Goal: Task Accomplishment & Management: Complete application form

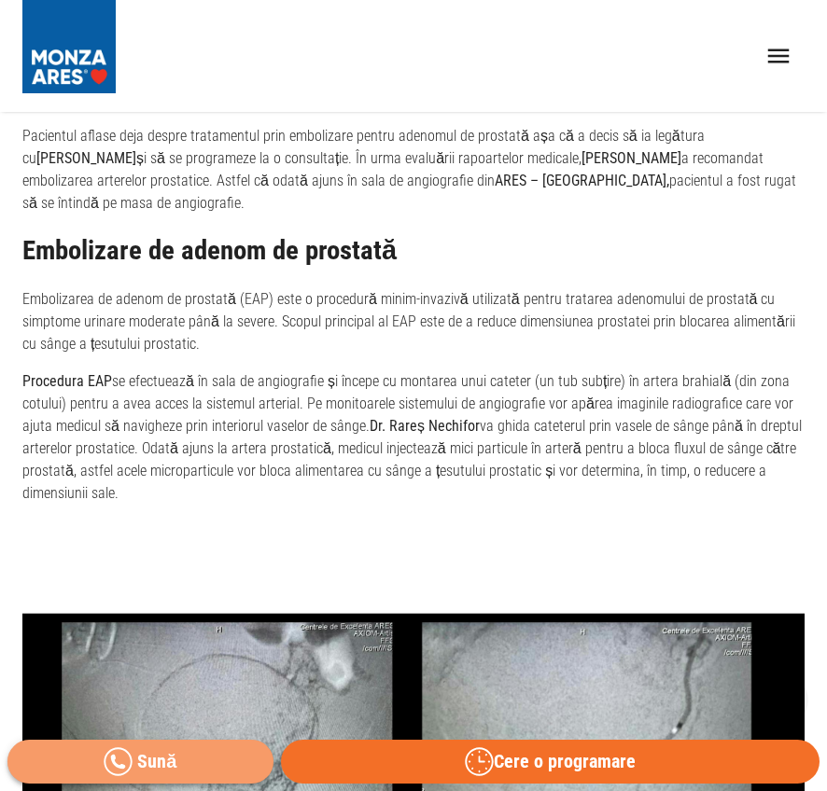
click at [172, 761] on link "Sună" at bounding box center [140, 762] width 266 height 44
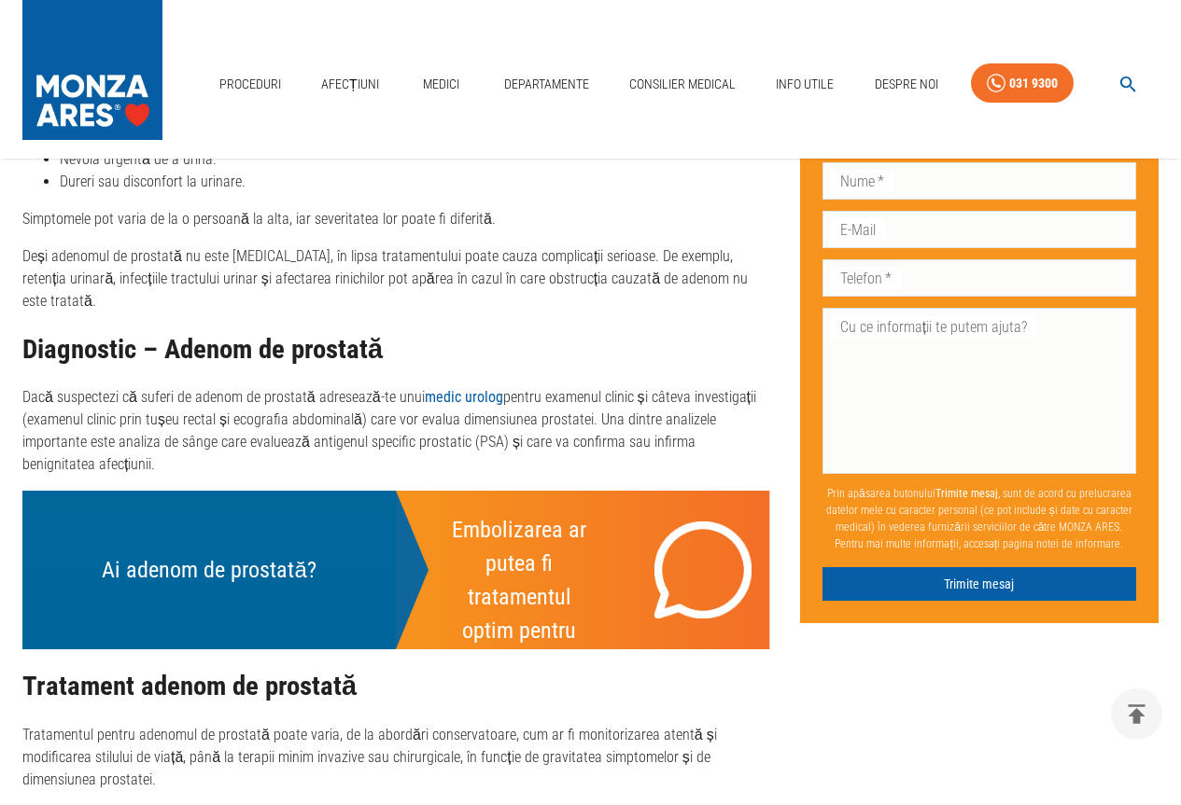
scroll to position [1324, 0]
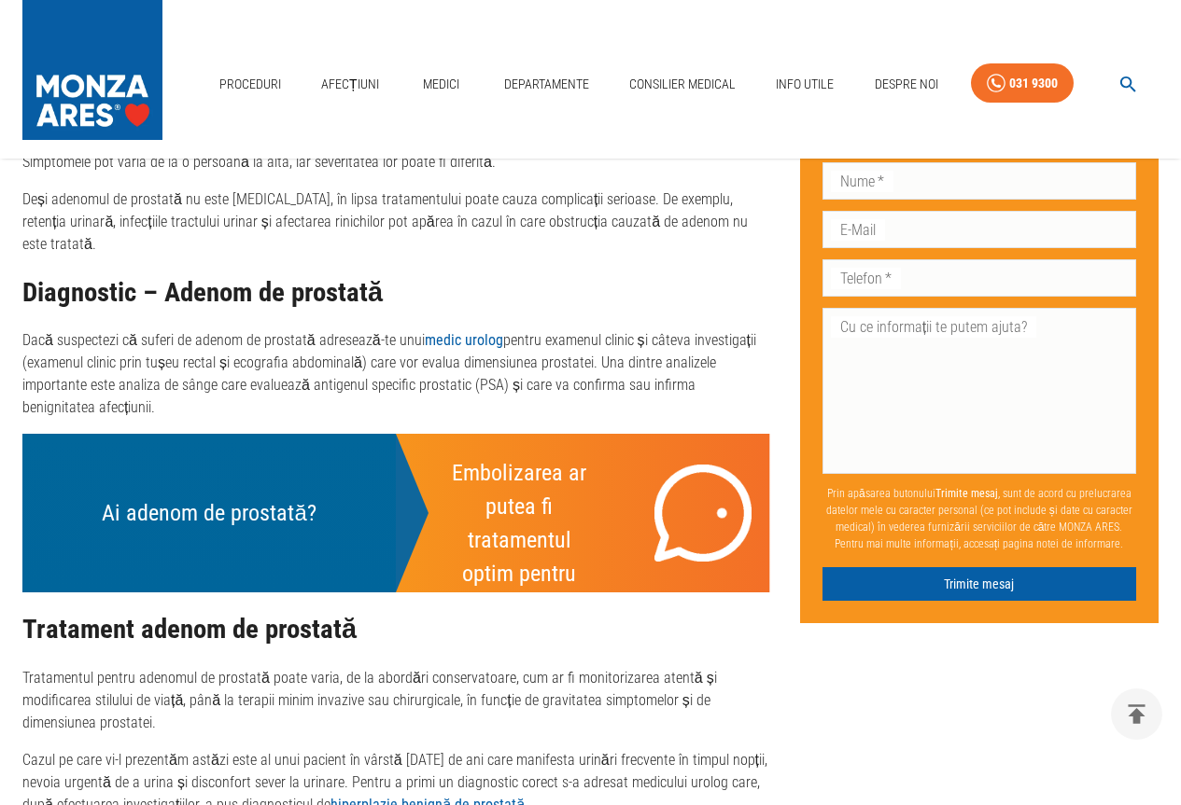
click at [513, 468] on strong "Embolizarea ar putea fi tratamentul optim pentru tine!" at bounding box center [519, 540] width 134 height 161
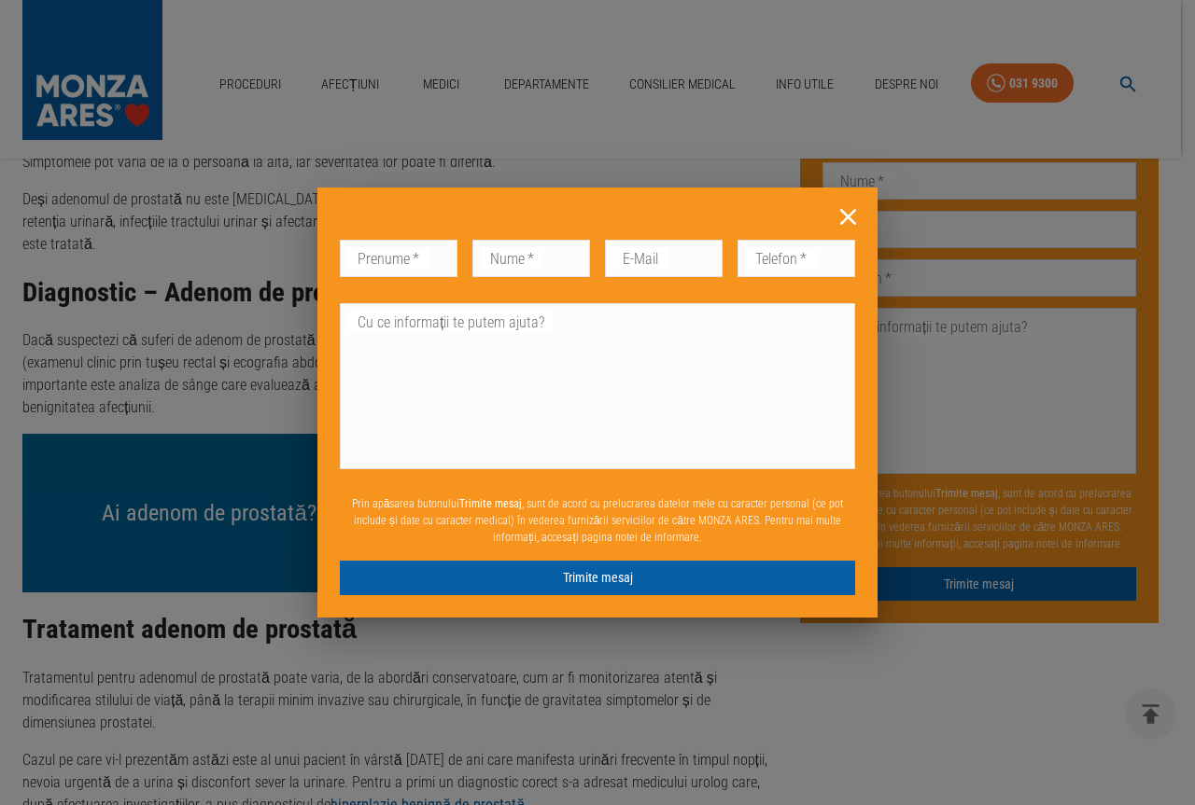
click at [850, 219] on icon at bounding box center [848, 217] width 16 height 16
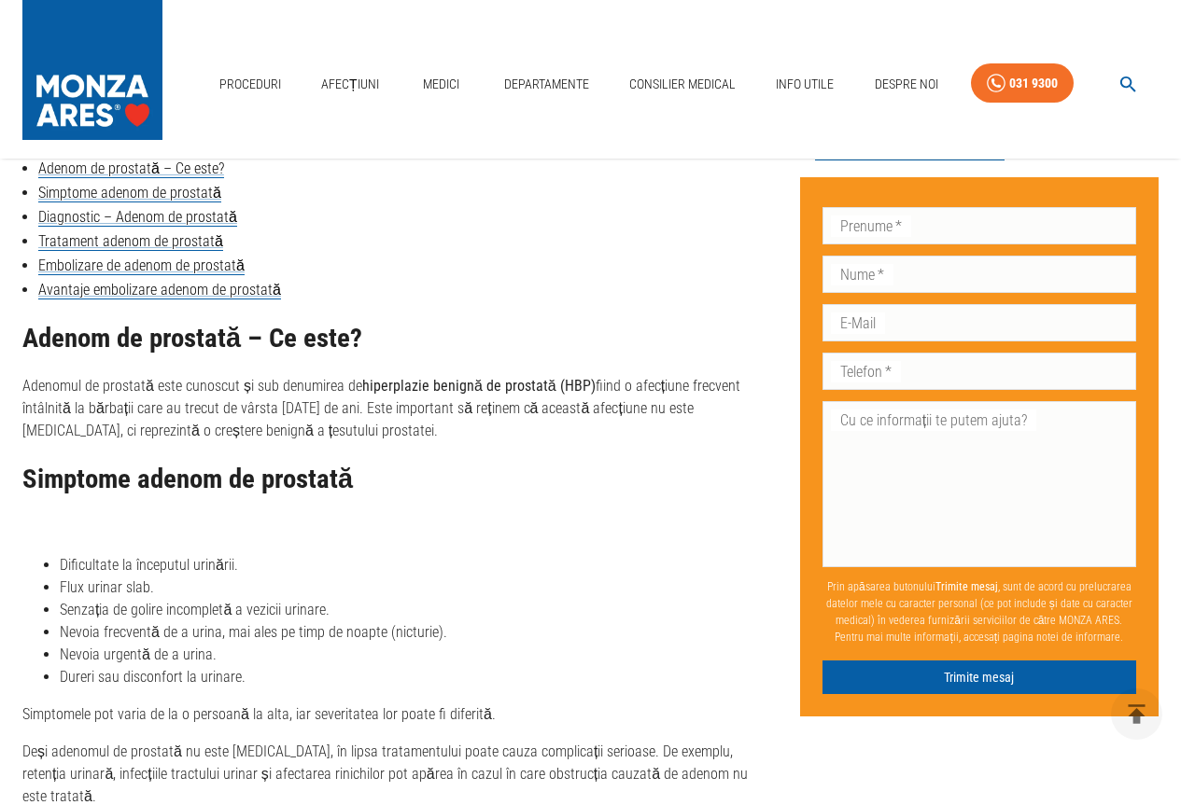
scroll to position [0, 0]
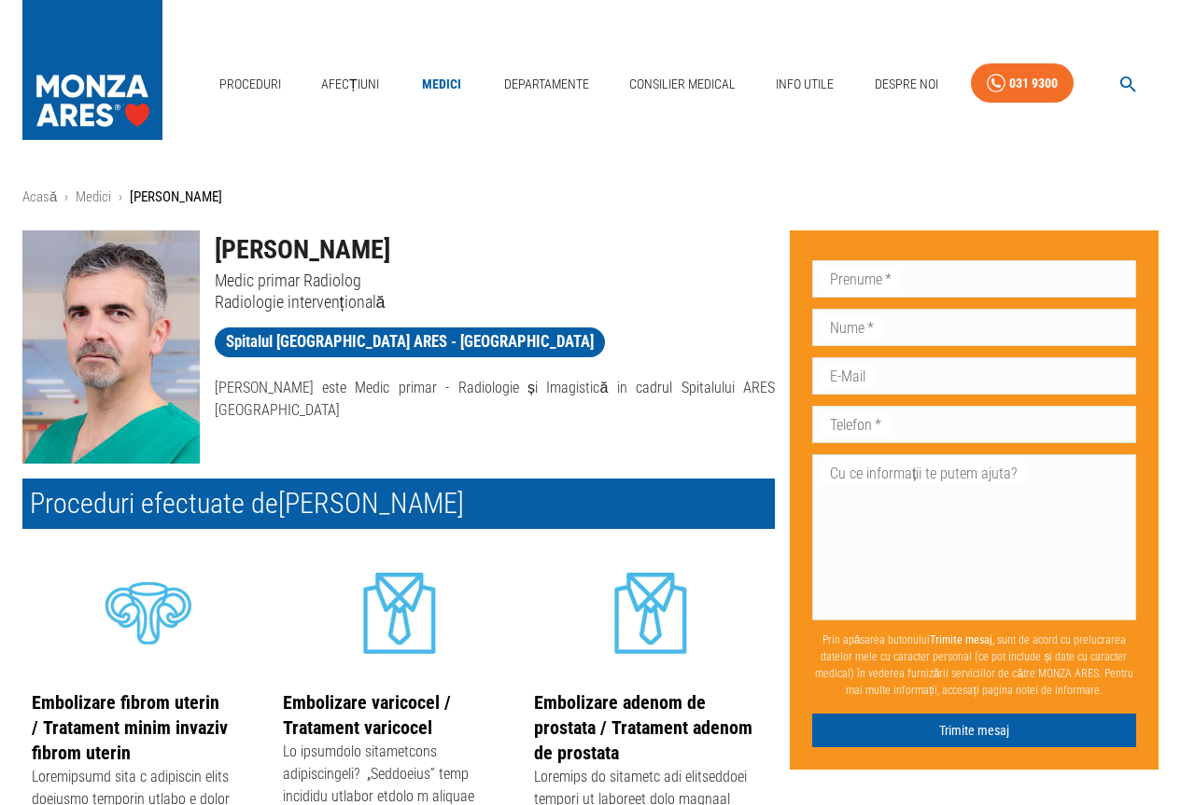
click at [625, 712] on link "Embolizare adenom de prostata / Tratament adenom de prostata" at bounding box center [643, 728] width 218 height 73
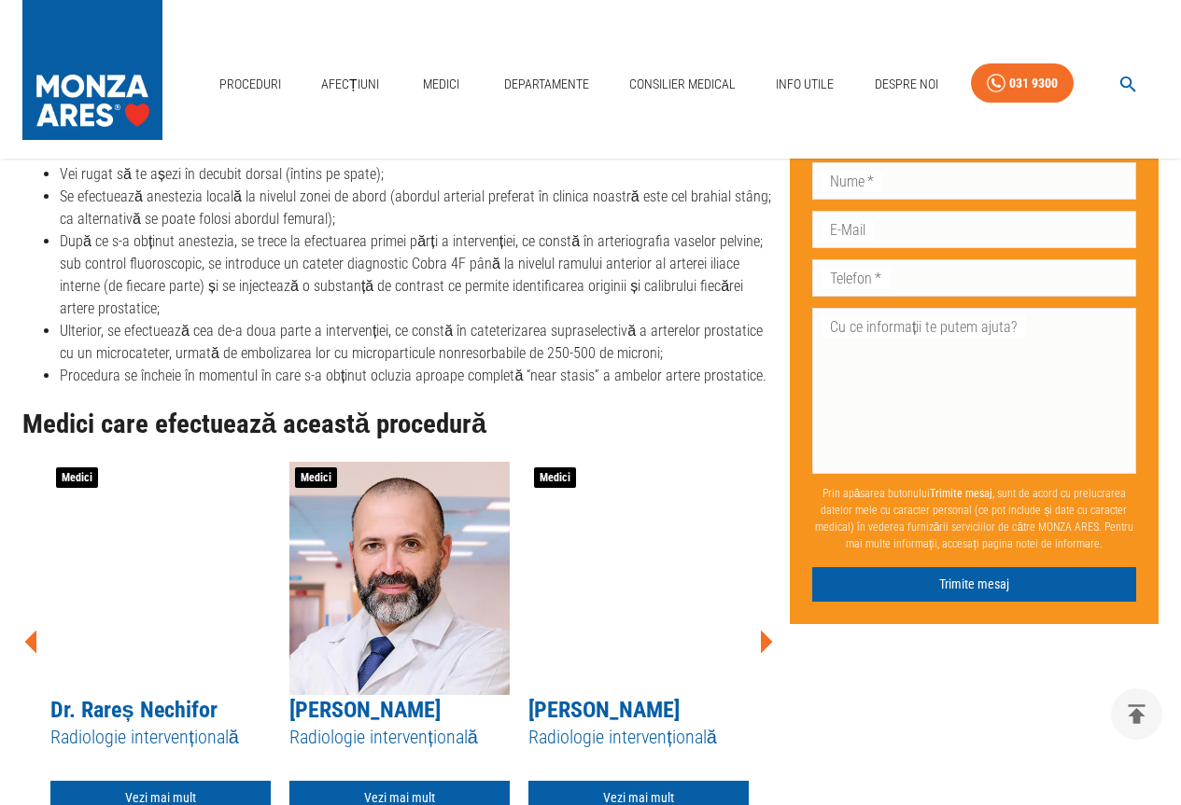
scroll to position [2919, 0]
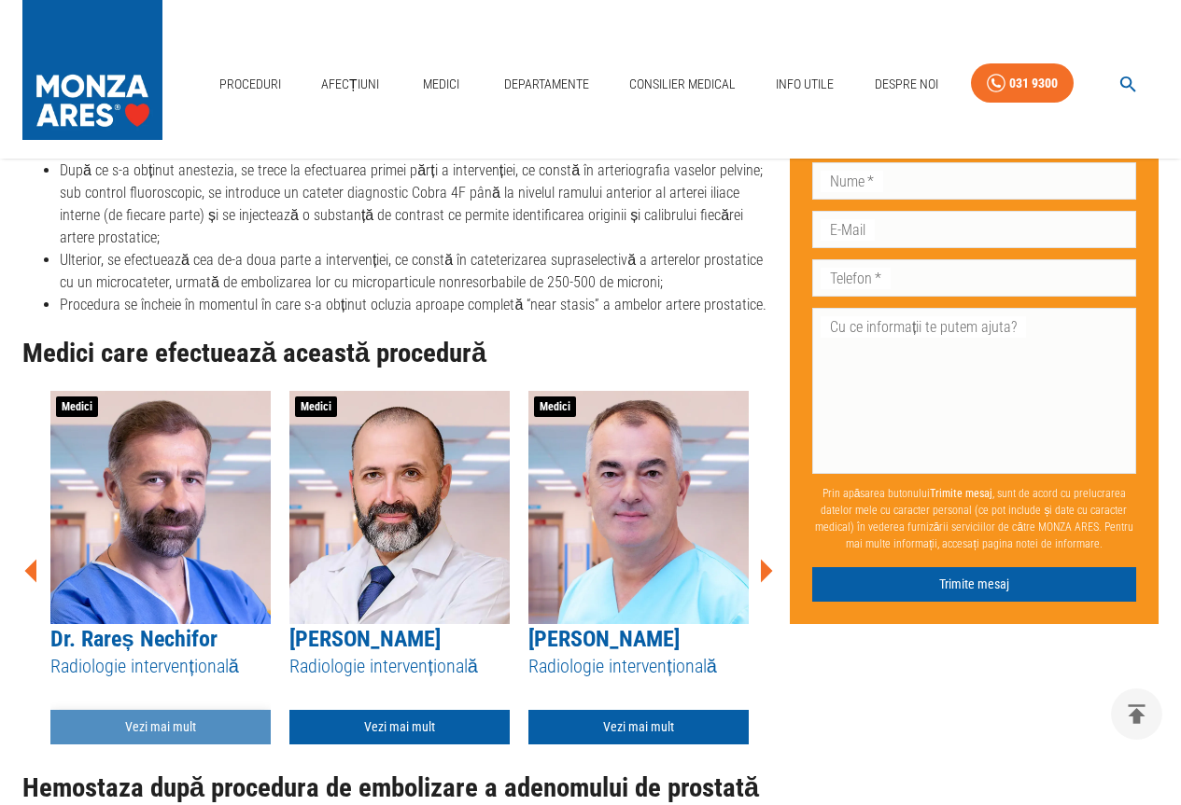
click at [189, 725] on link "Vezi mai mult" at bounding box center [160, 727] width 220 height 35
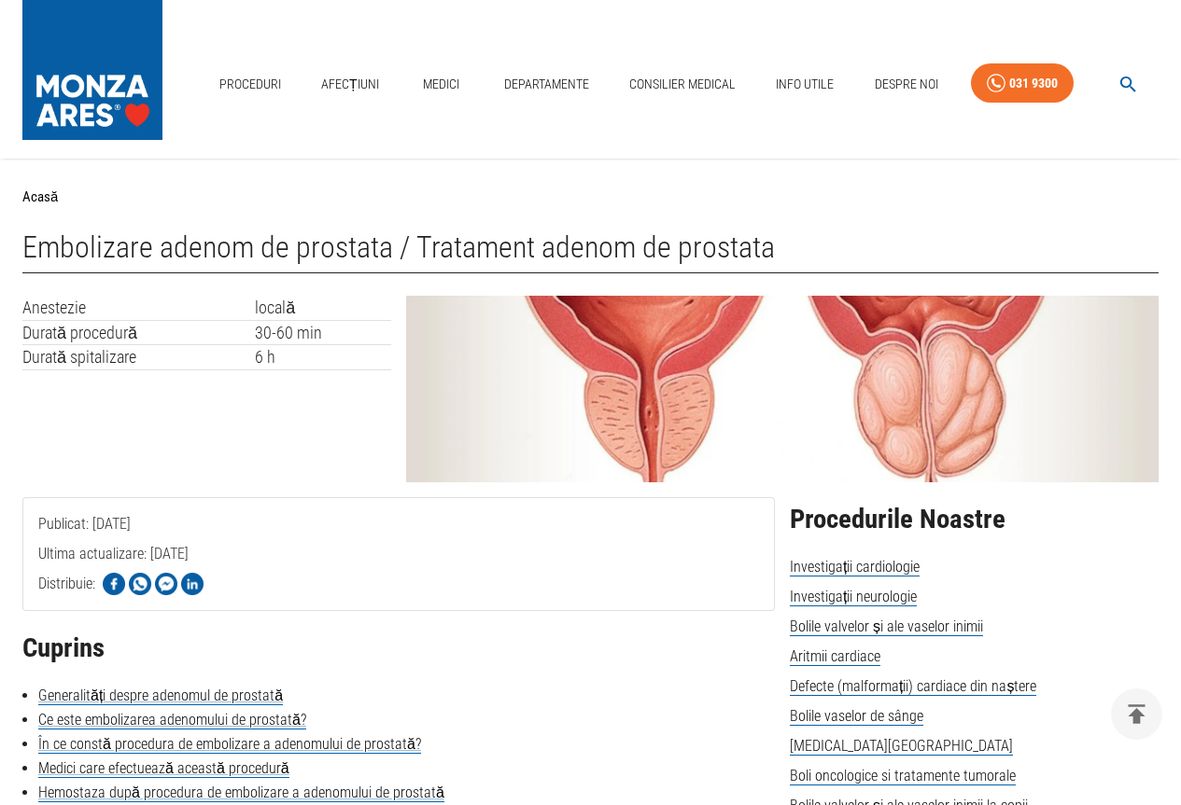
scroll to position [3197, 0]
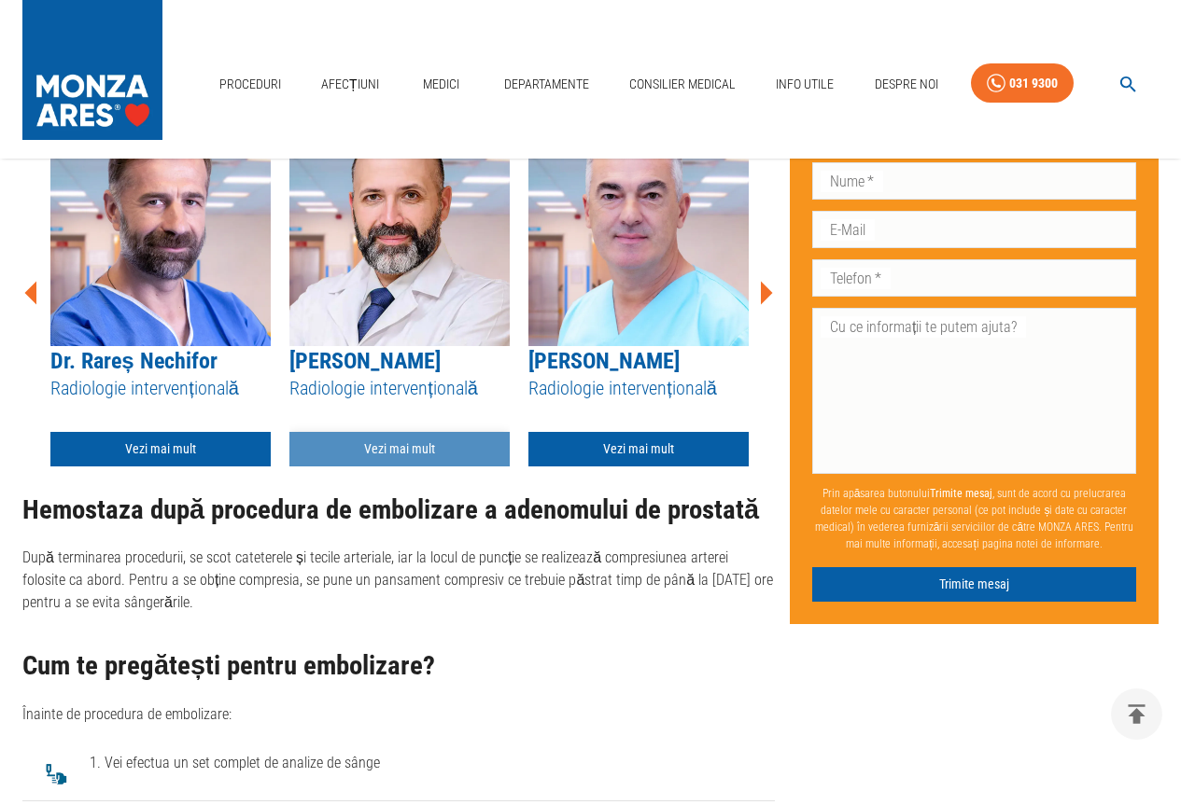
click at [398, 441] on link "Vezi mai mult" at bounding box center [399, 449] width 220 height 35
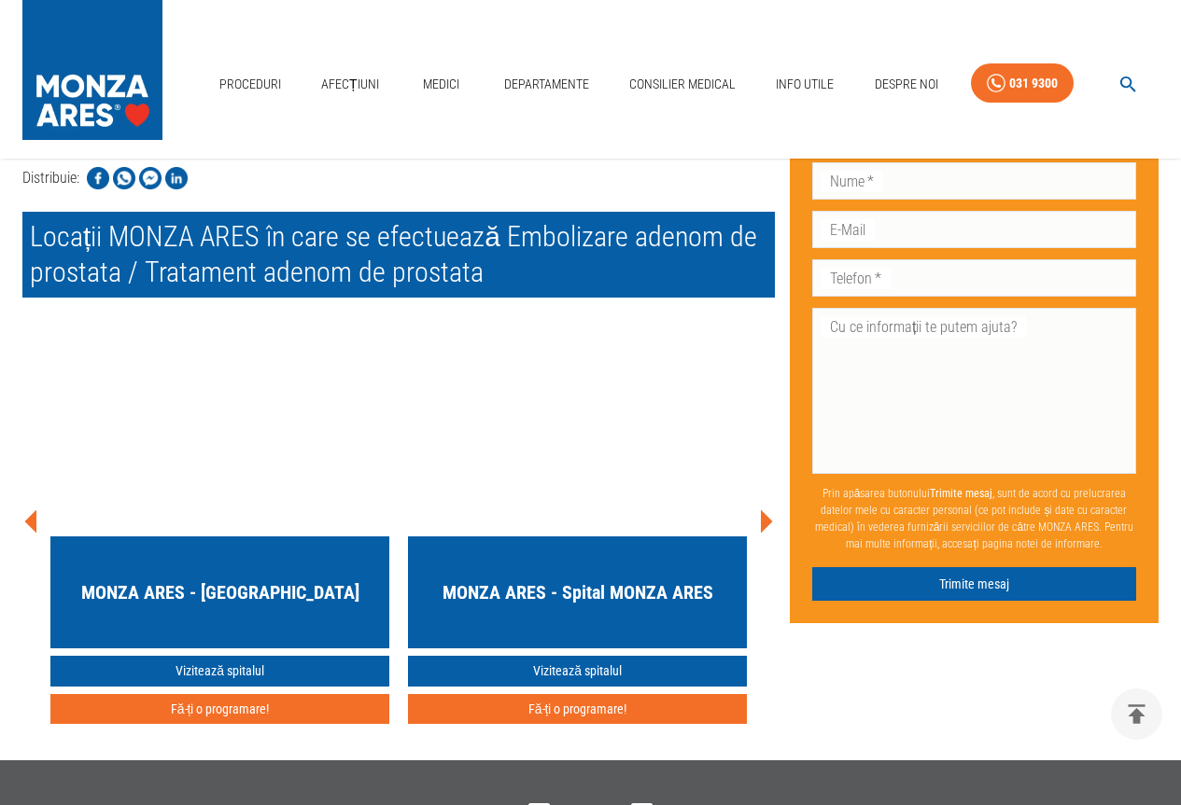
scroll to position [7985, 0]
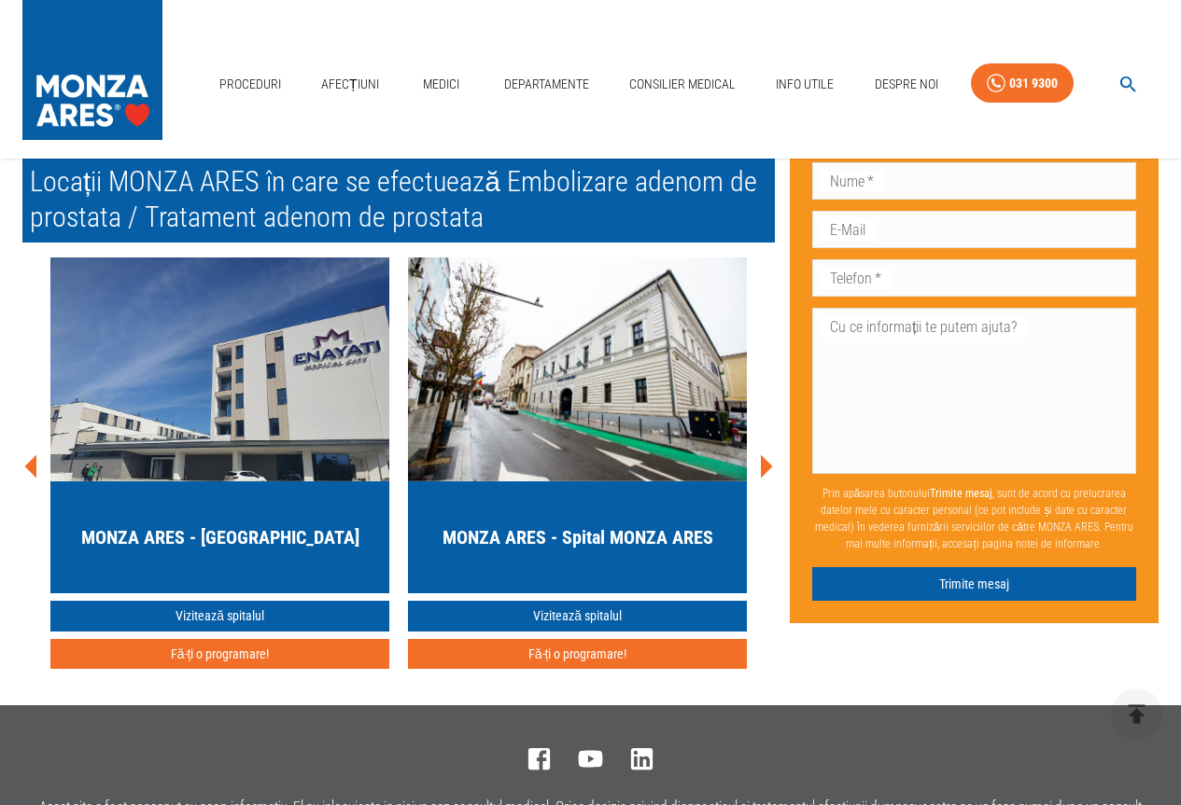
click at [538, 551] on h5 "MONZA ARES - Spital MONZA ARES" at bounding box center [577, 537] width 271 height 26
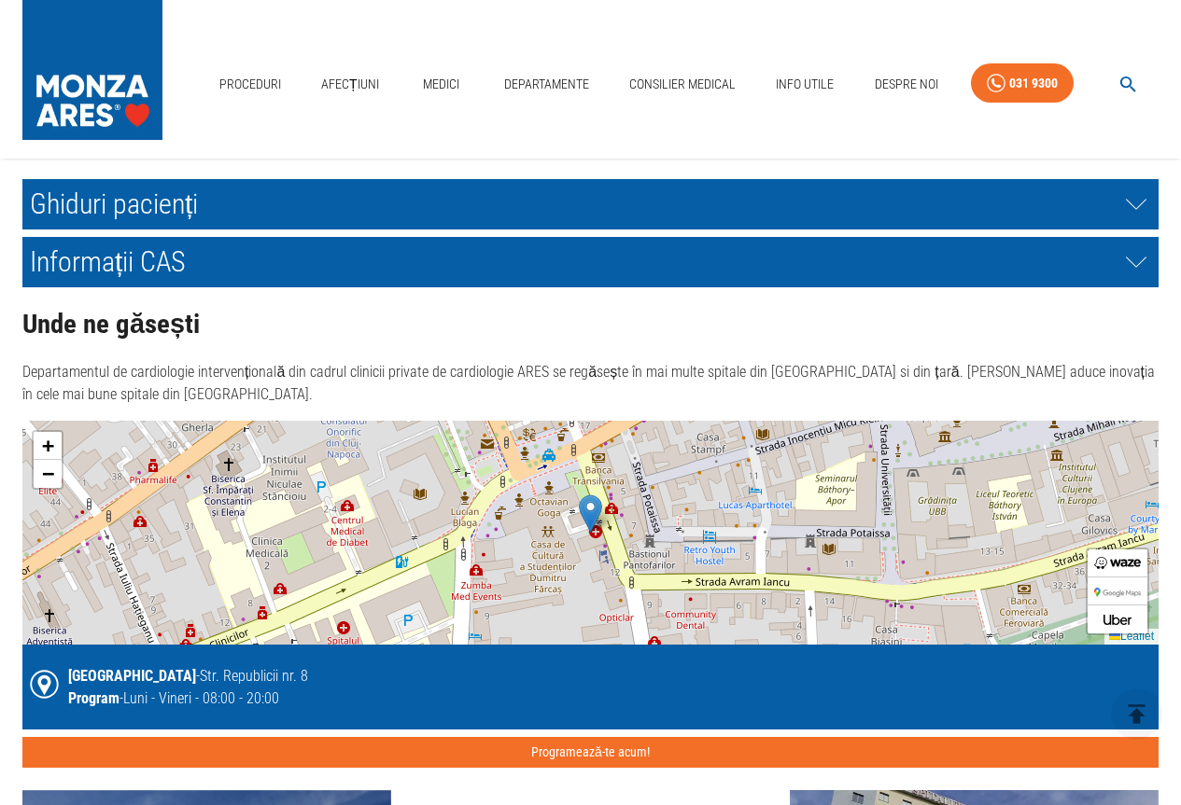
scroll to position [3689, 0]
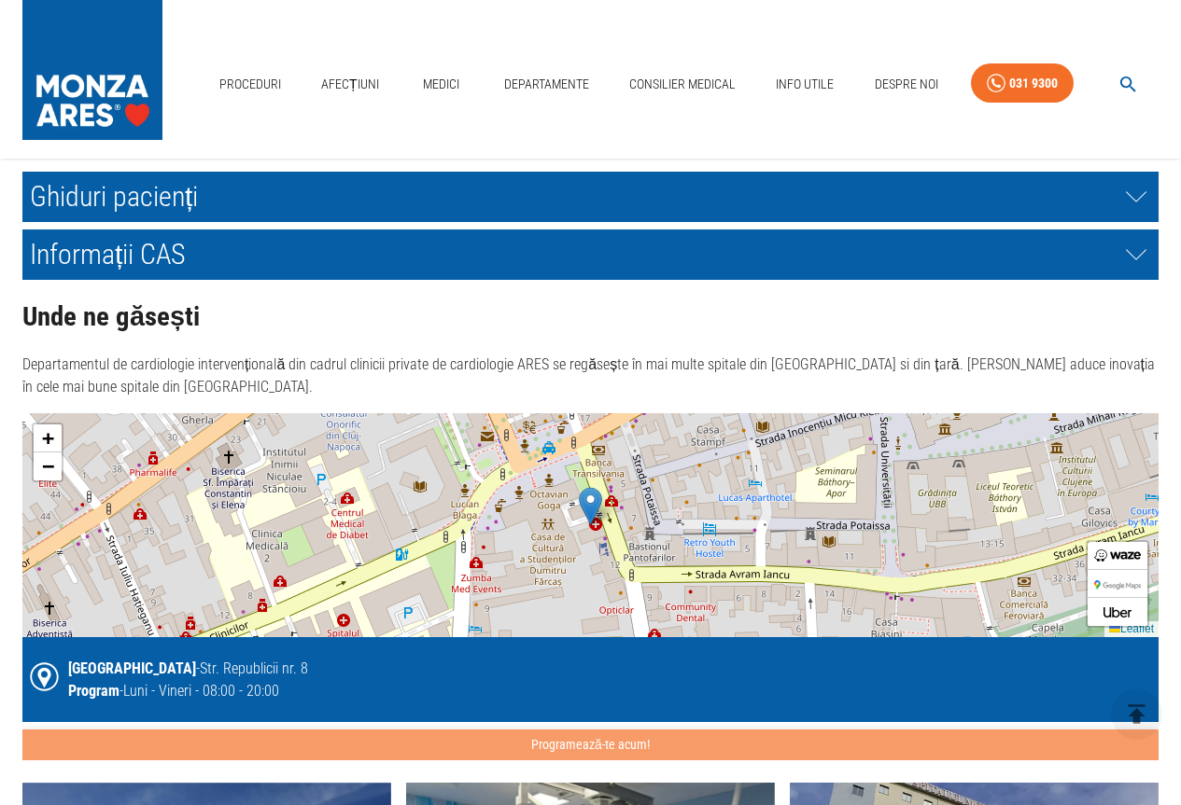
click at [616, 746] on button "Programează-te acum!" at bounding box center [590, 745] width 1136 height 31
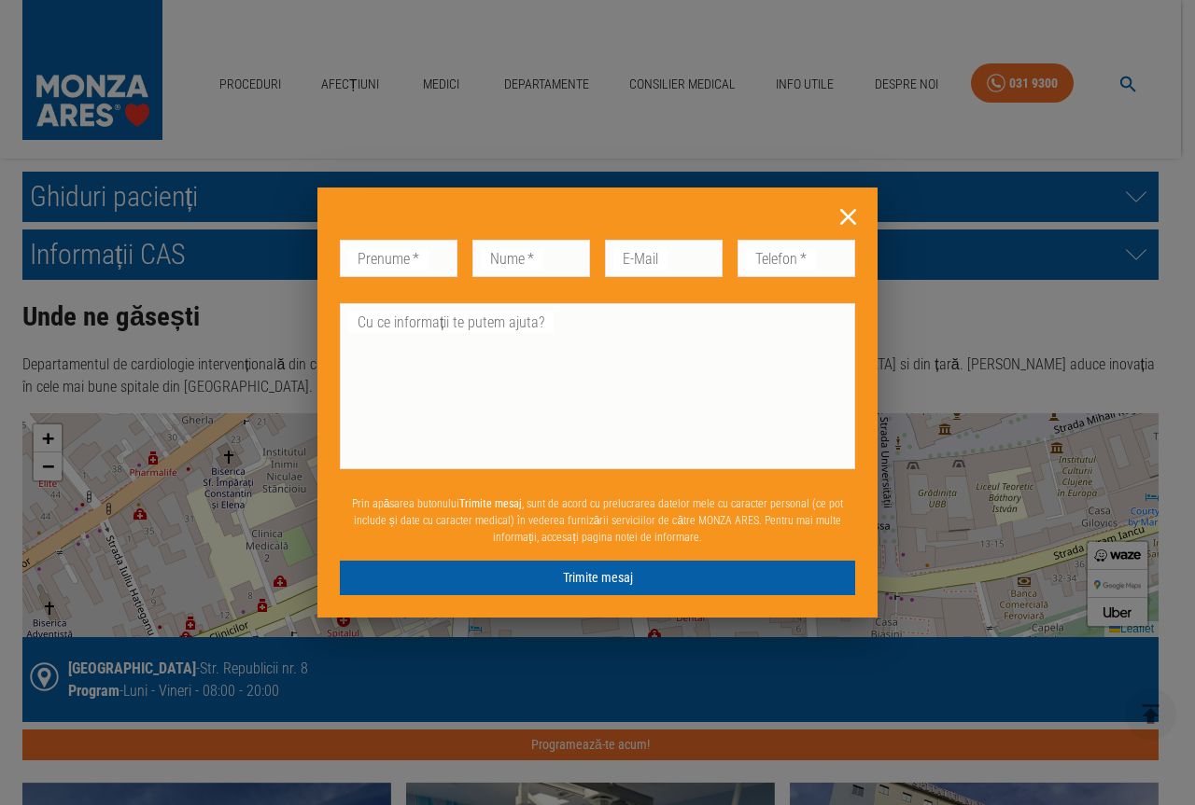
click at [850, 217] on icon at bounding box center [848, 217] width 16 height 16
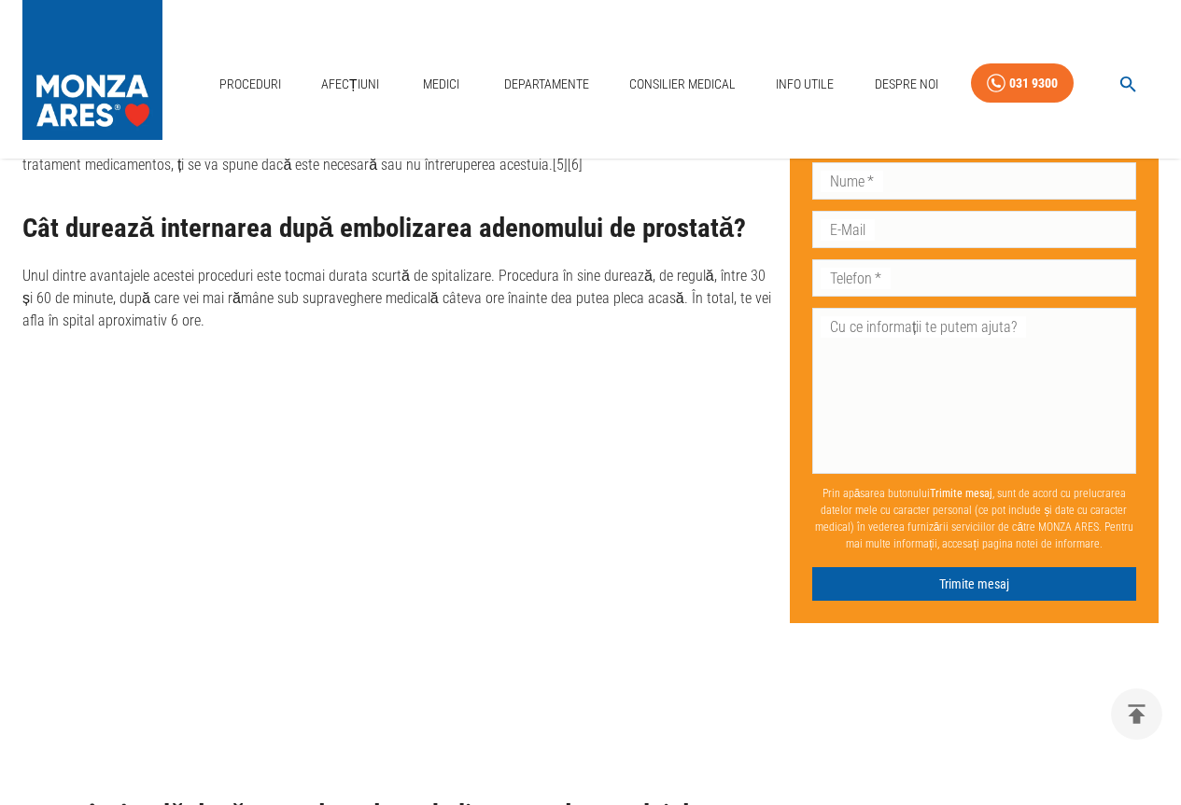
scroll to position [7020, 0]
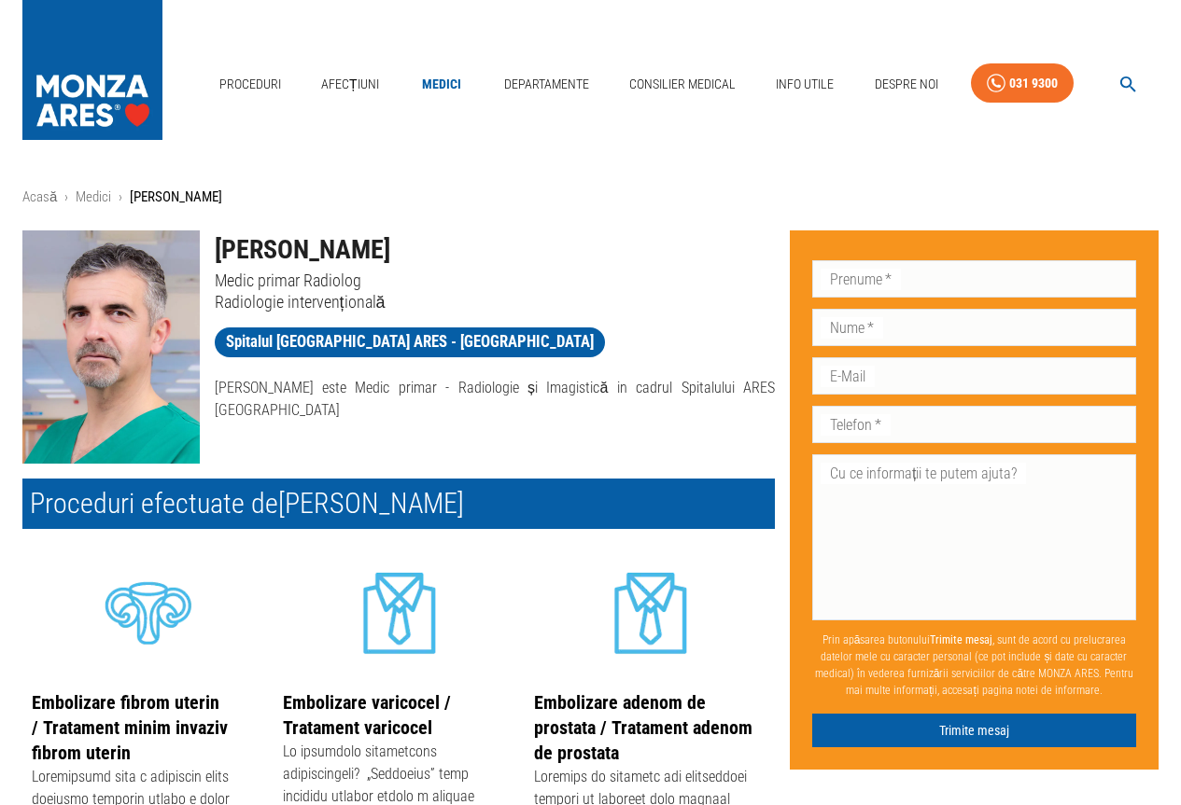
click at [654, 717] on link "Embolizare adenom de prostata / Tratament adenom de prostata" at bounding box center [643, 728] width 218 height 73
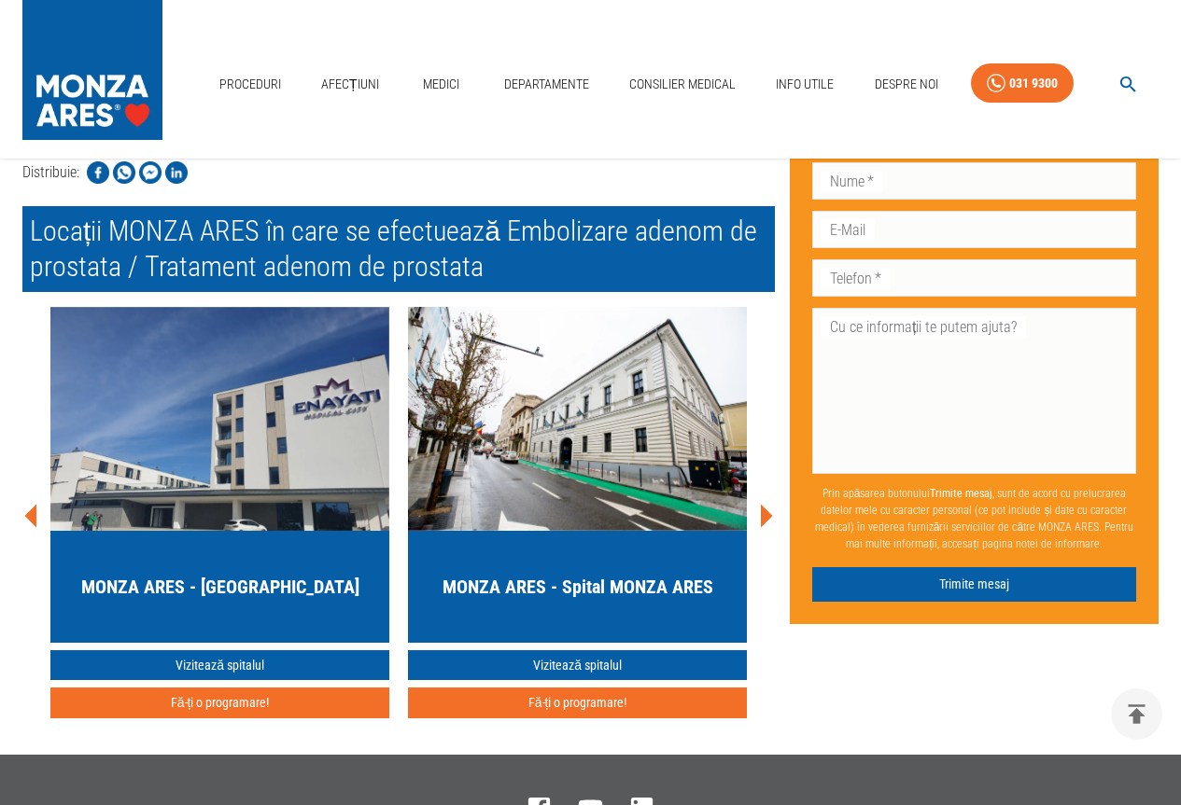
scroll to position [7968, 0]
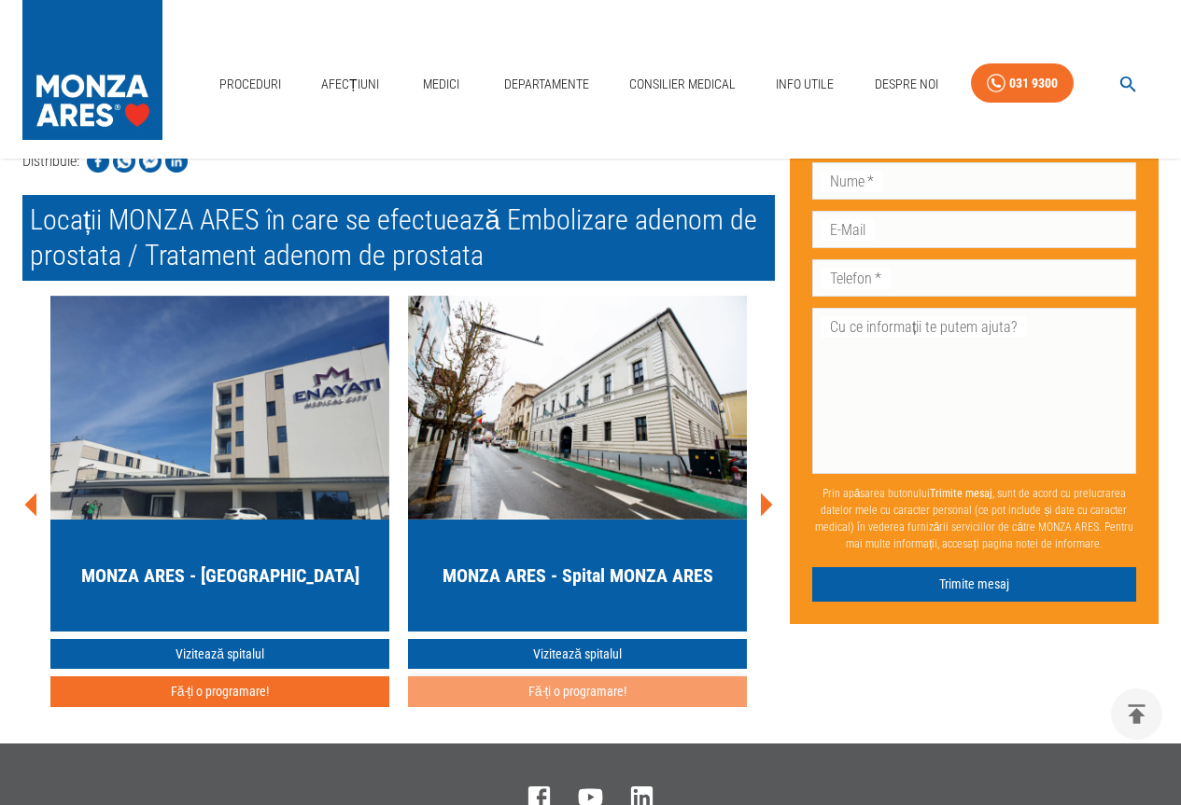
click at [598, 707] on button "Fă-ți o programare!" at bounding box center [577, 692] width 339 height 31
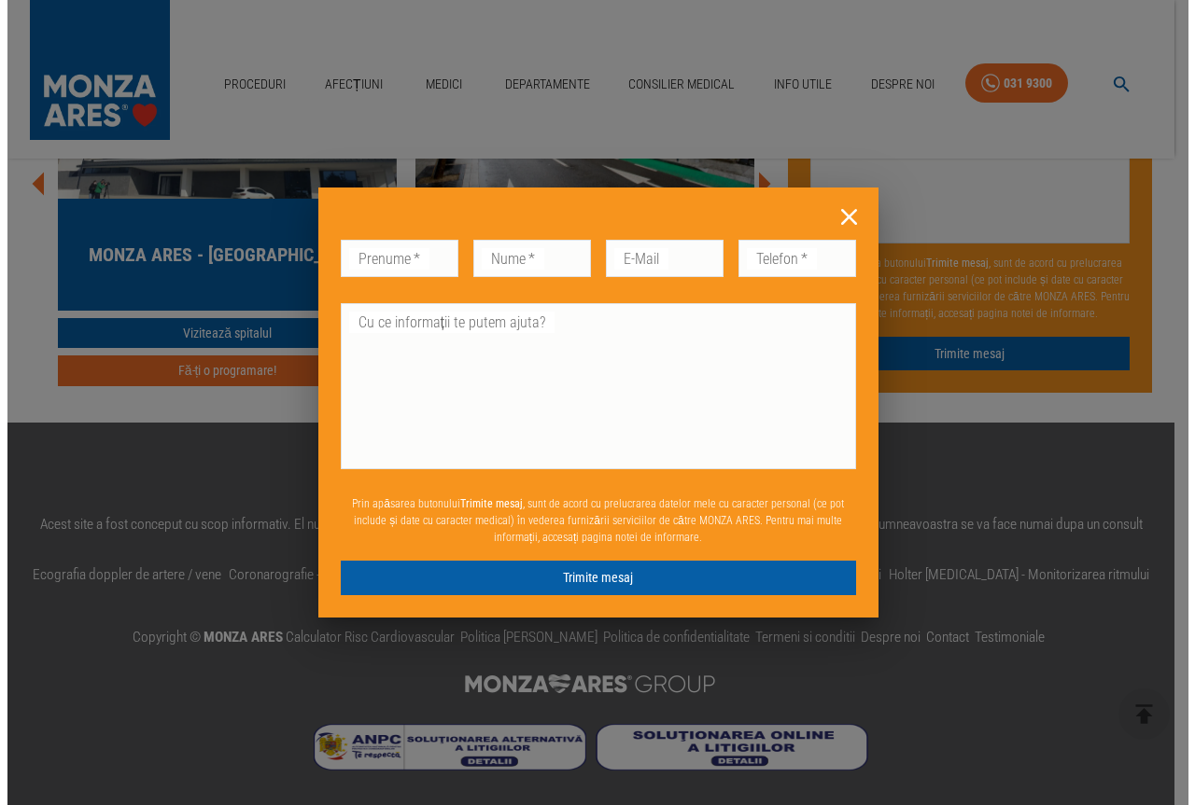
scroll to position [6653, 0]
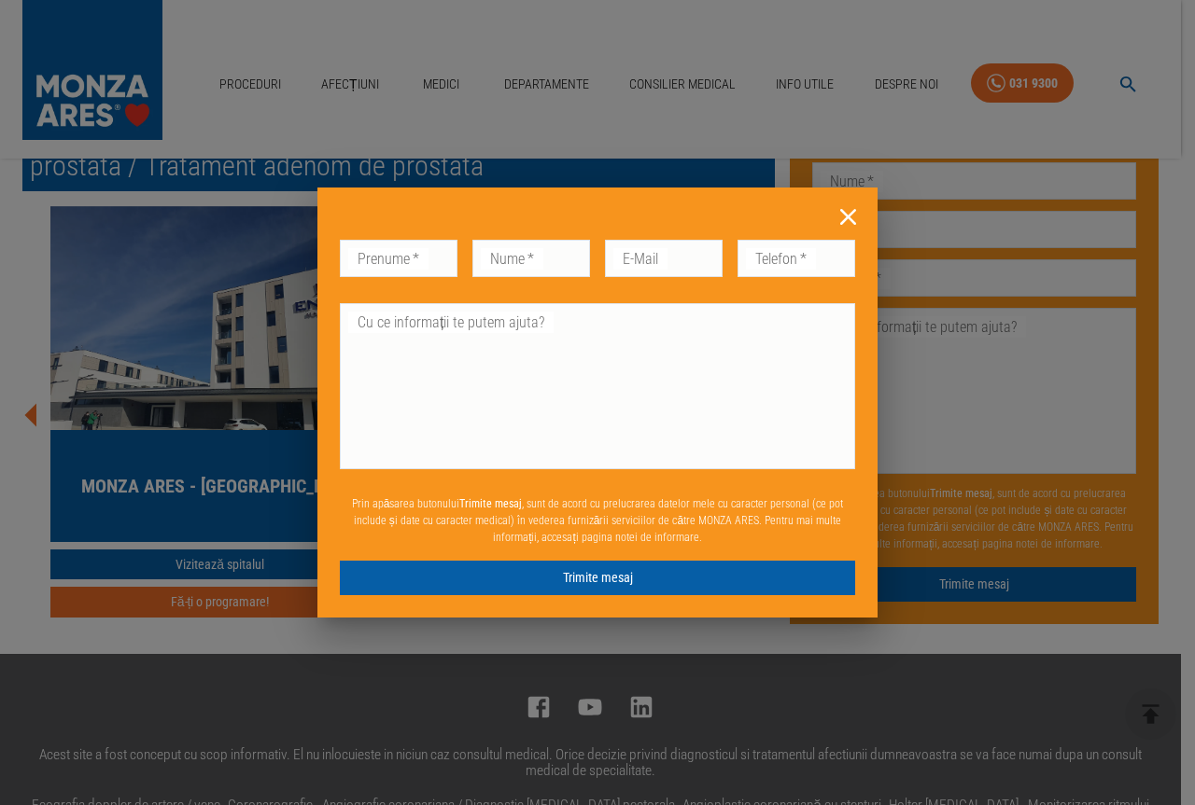
click at [420, 256] on input "Prenume   *" at bounding box center [399, 258] width 118 height 37
type input "M"
type input "[PERSON_NAME]"
click at [493, 264] on input "Nume   *" at bounding box center [531, 258] width 118 height 37
type input "MUNTEA"
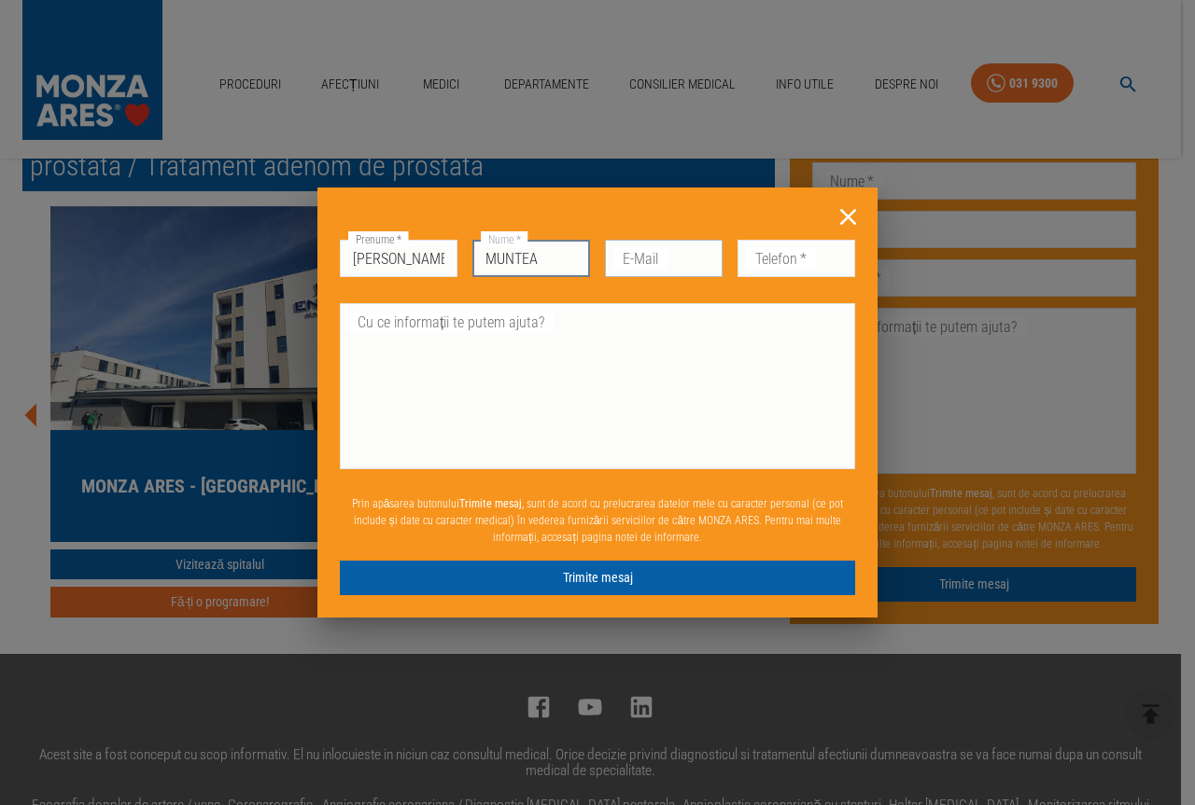
click at [643, 243] on div "E-Mail E-Mail" at bounding box center [664, 258] width 118 height 37
type input "[EMAIL_ADDRESS][DOMAIN_NAME]"
click at [755, 259] on input "Telefon   *" at bounding box center [796, 258] width 118 height 37
type input "[PHONE_NUMBER]"
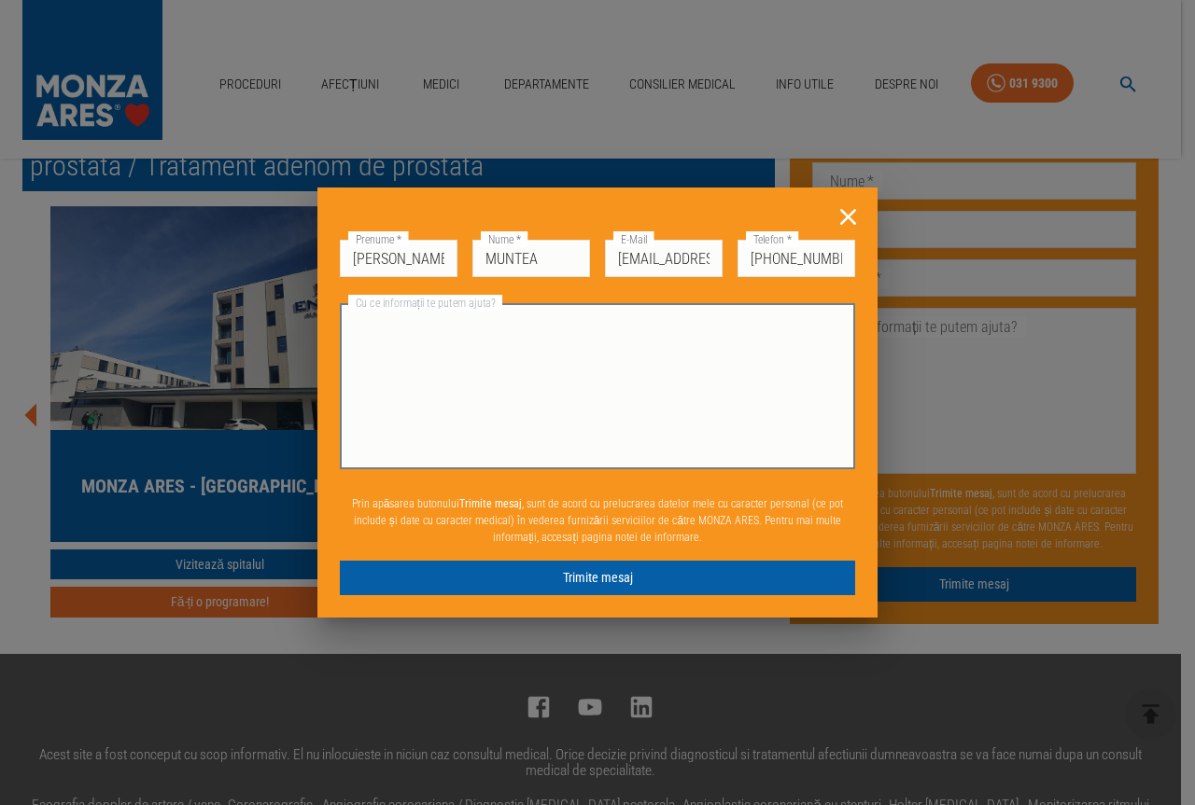
click at [544, 328] on textarea "Cu ce informații te putem ajuta?" at bounding box center [597, 387] width 489 height 150
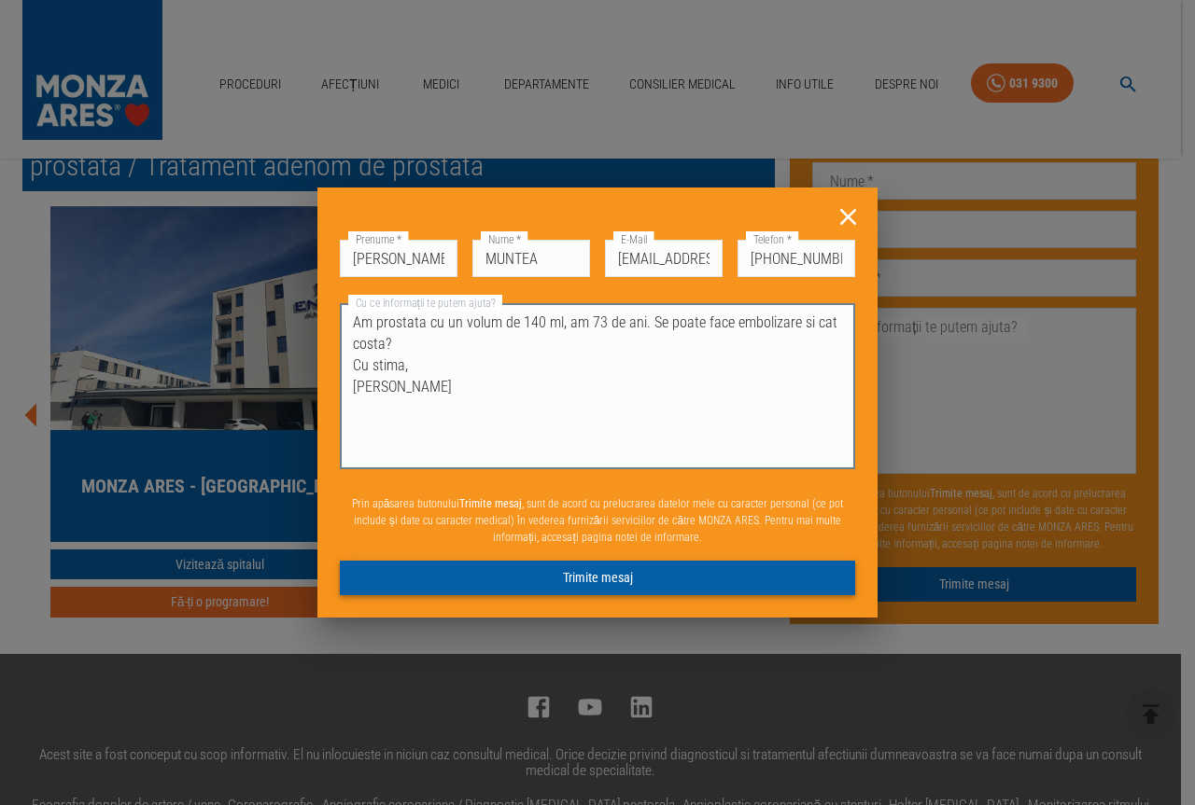
type textarea "Am prostata cu un volum de 140 ml, am 73 de ani. Se poate face embolizare si ca…"
click at [578, 575] on button "Trimite mesaj" at bounding box center [597, 578] width 515 height 35
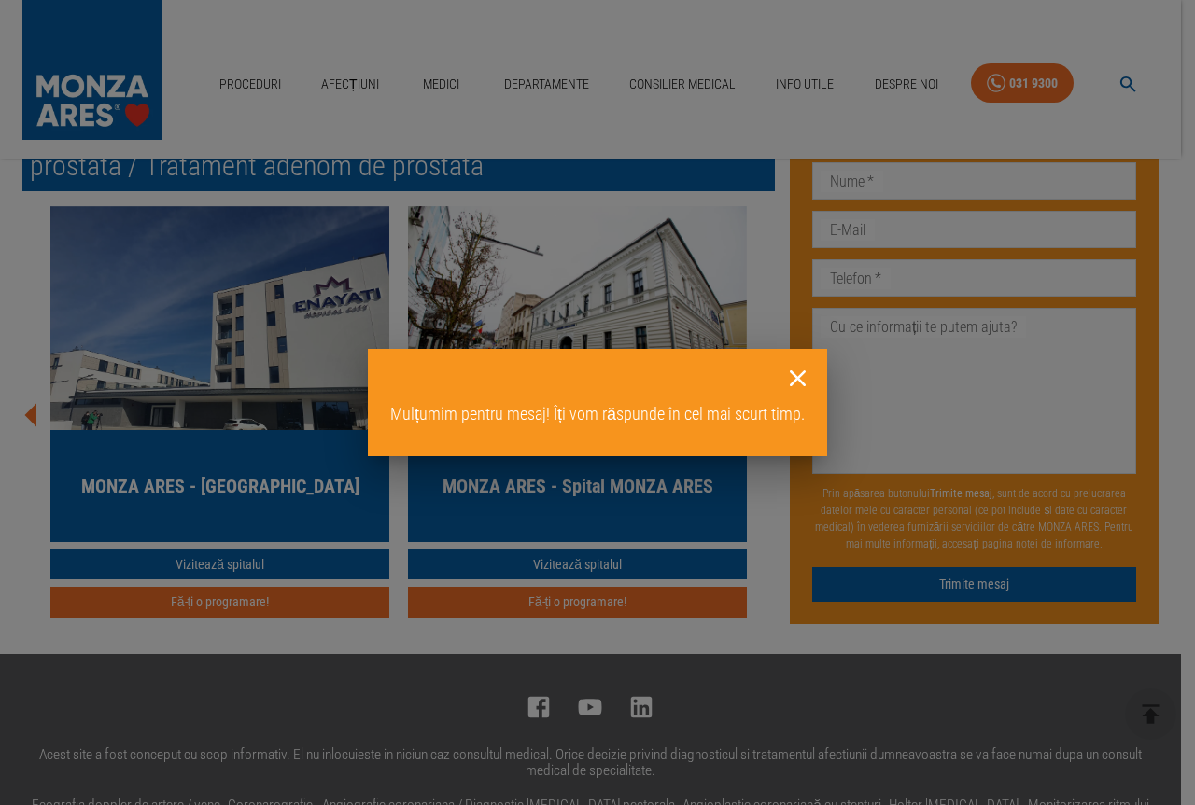
click at [803, 375] on icon at bounding box center [797, 378] width 29 height 29
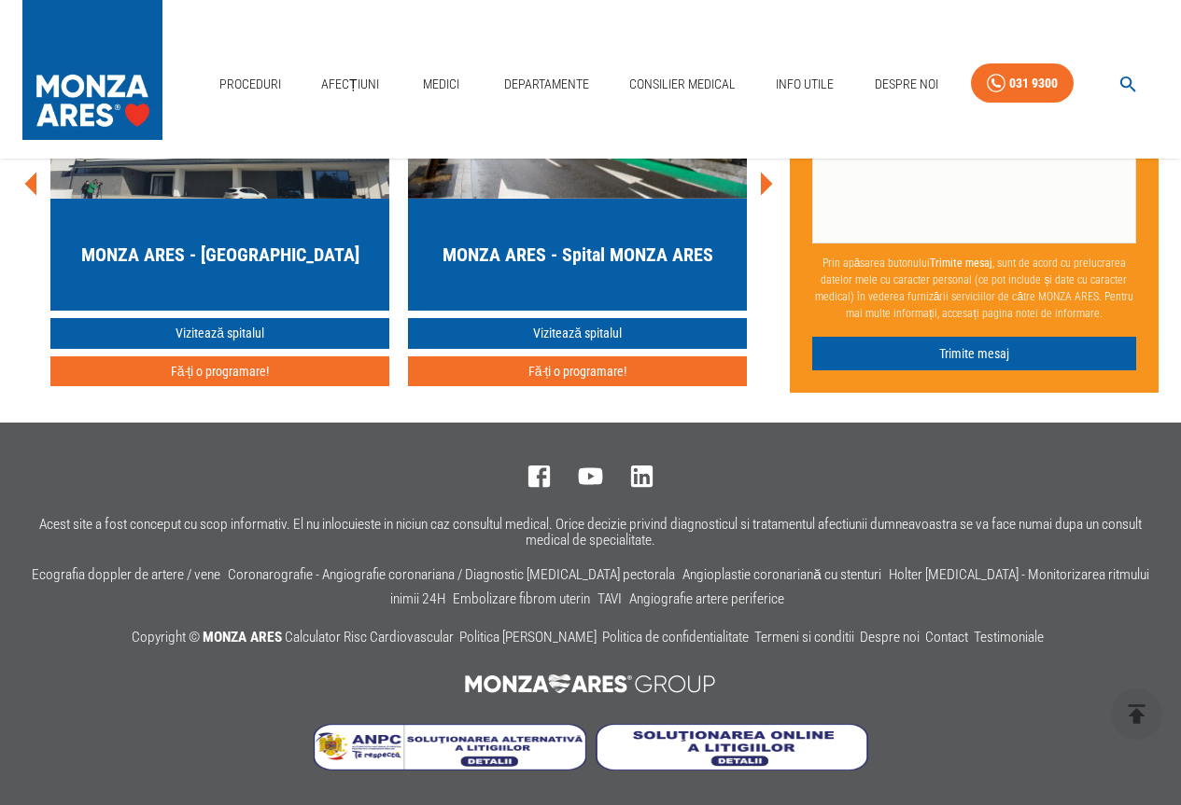
scroll to position [7020, 0]
click at [532, 467] on icon at bounding box center [538, 476] width 21 height 21
